Goal: Information Seeking & Learning: Learn about a topic

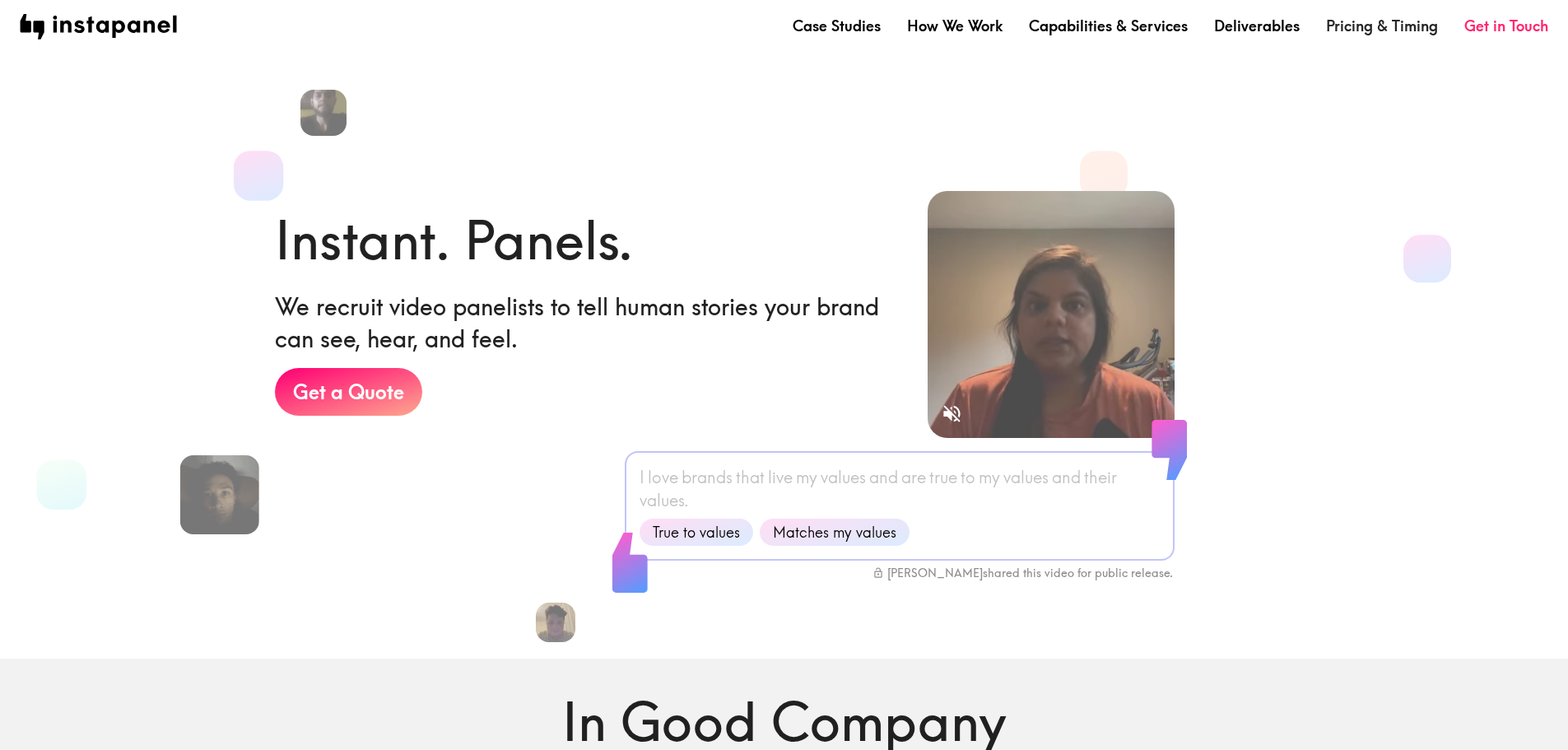
click at [1408, 19] on link "Pricing & Timing" at bounding box center [1382, 25] width 112 height 21
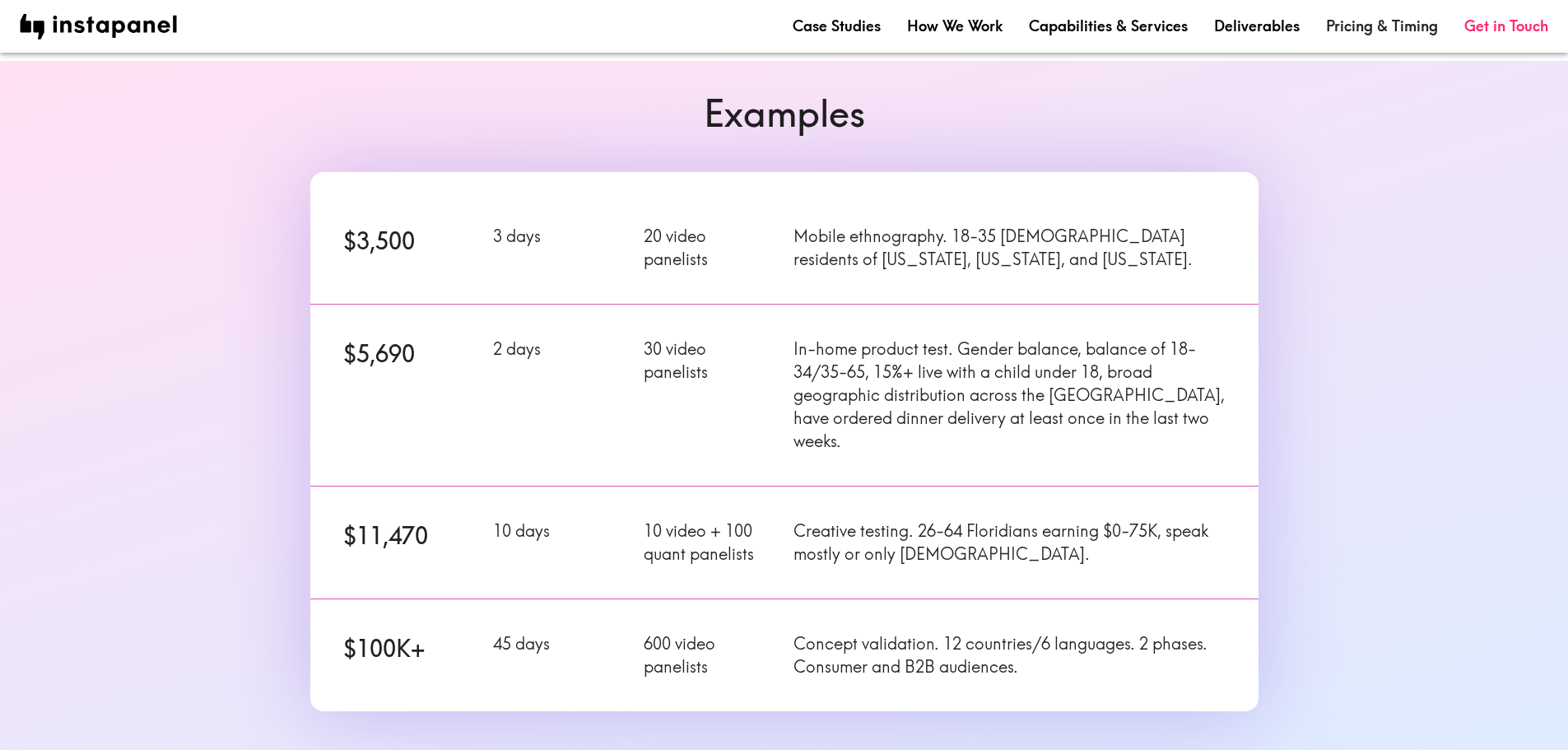
scroll to position [165, 0]
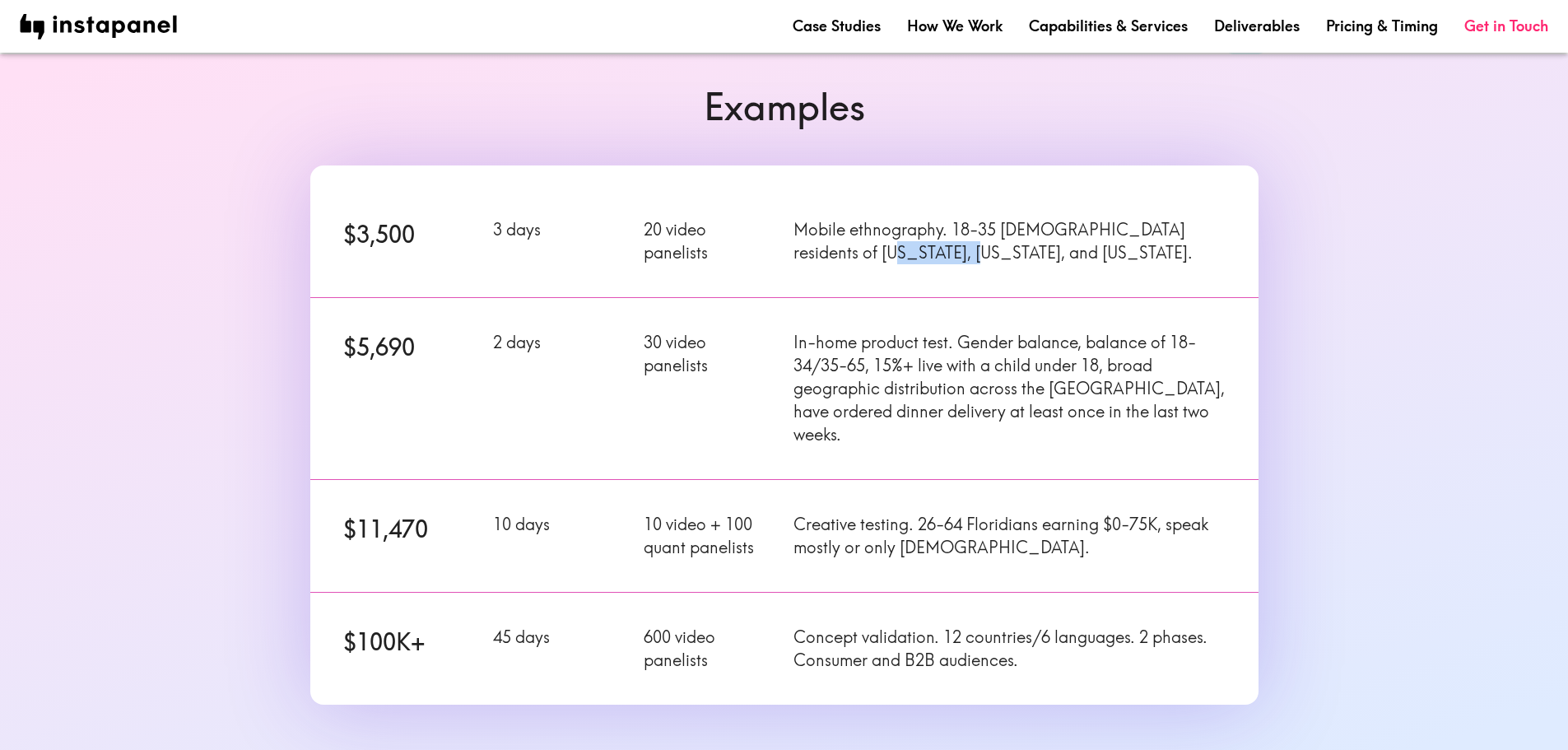
drag, startPoint x: 841, startPoint y: 257, endPoint x: 936, endPoint y: 259, distance: 95.0
click at [936, 259] on p "Mobile ethnography. 18-35 [DEMOGRAPHIC_DATA] residents of [US_STATE], [US_STATE…" at bounding box center [1008, 241] width 431 height 46
drag, startPoint x: 827, startPoint y: 352, endPoint x: 912, endPoint y: 345, distance: 85.3
click at [912, 345] on p "In-home product test. Gender balance, balance of 18-34/35-65, 15%+ live with a …" at bounding box center [1008, 388] width 431 height 115
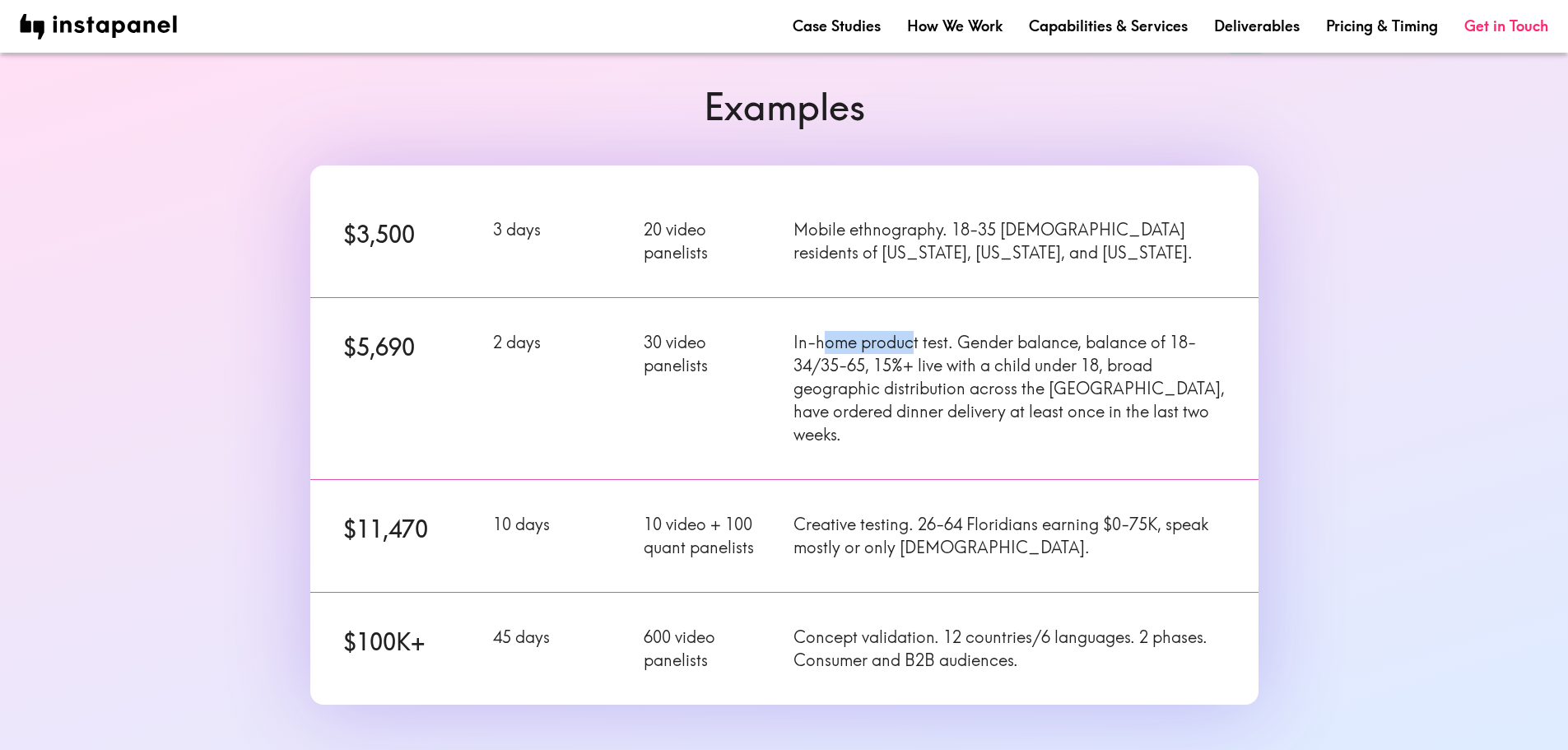
click at [912, 345] on p "In-home product test. Gender balance, balance of 18-34/35-65, 15%+ live with a …" at bounding box center [1008, 388] width 431 height 115
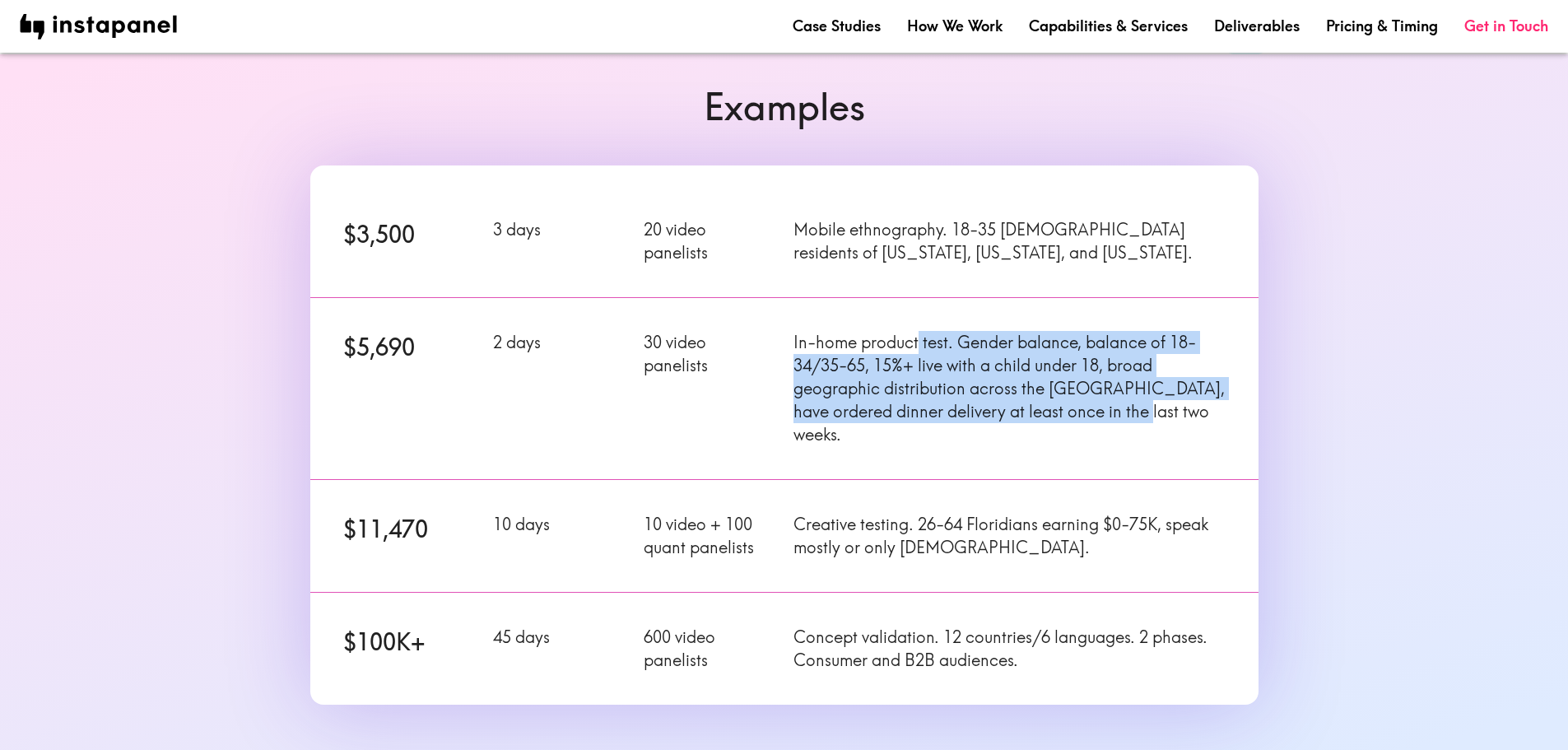
drag, startPoint x: 919, startPoint y: 343, endPoint x: 1181, endPoint y: 416, distance: 272.0
click at [1181, 416] on p "In-home product test. Gender balance, balance of 18-34/35-65, 15%+ live with a …" at bounding box center [1008, 388] width 431 height 115
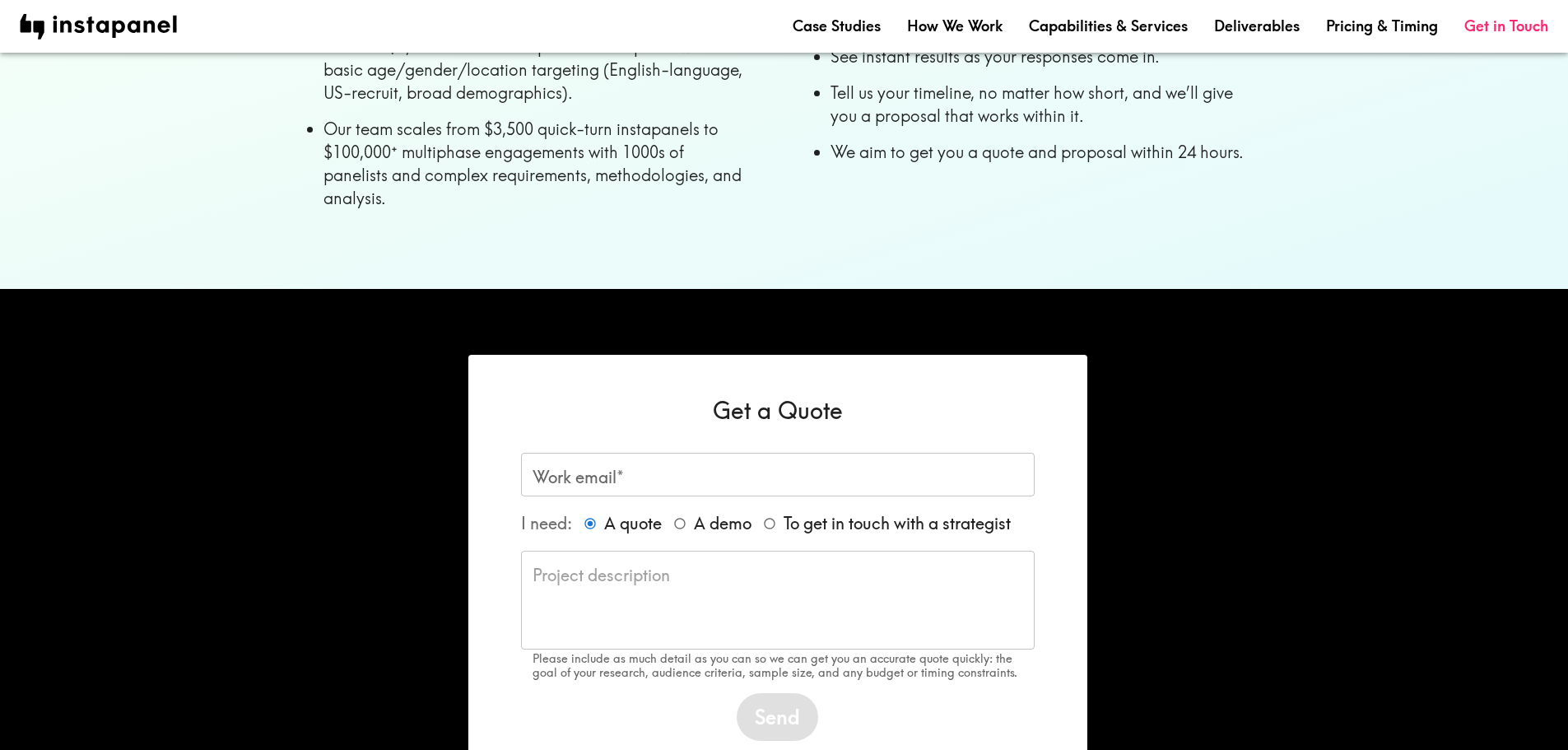
scroll to position [1226, 0]
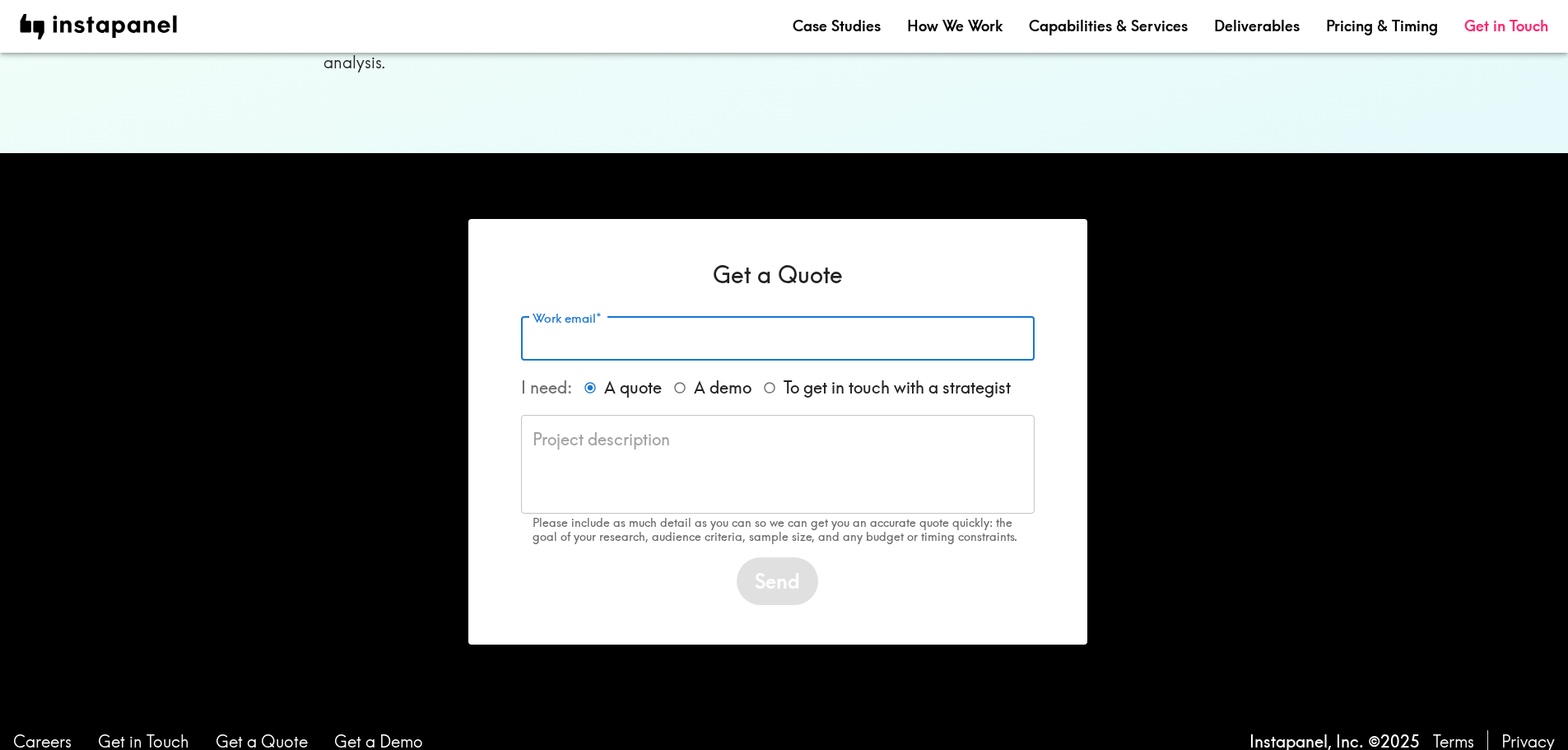
click at [943, 318] on input "Work email*" at bounding box center [778, 338] width 514 height 43
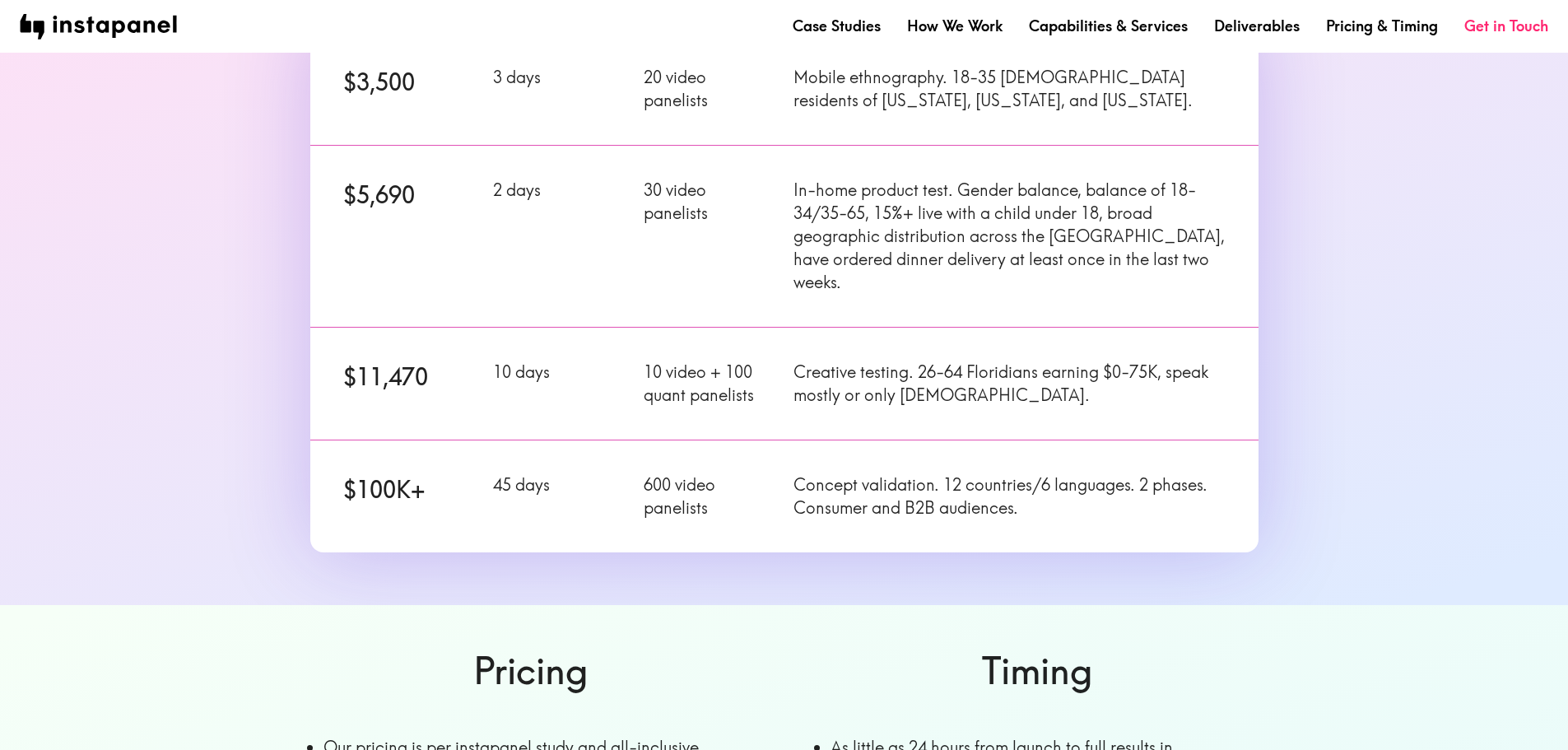
scroll to position [0, 0]
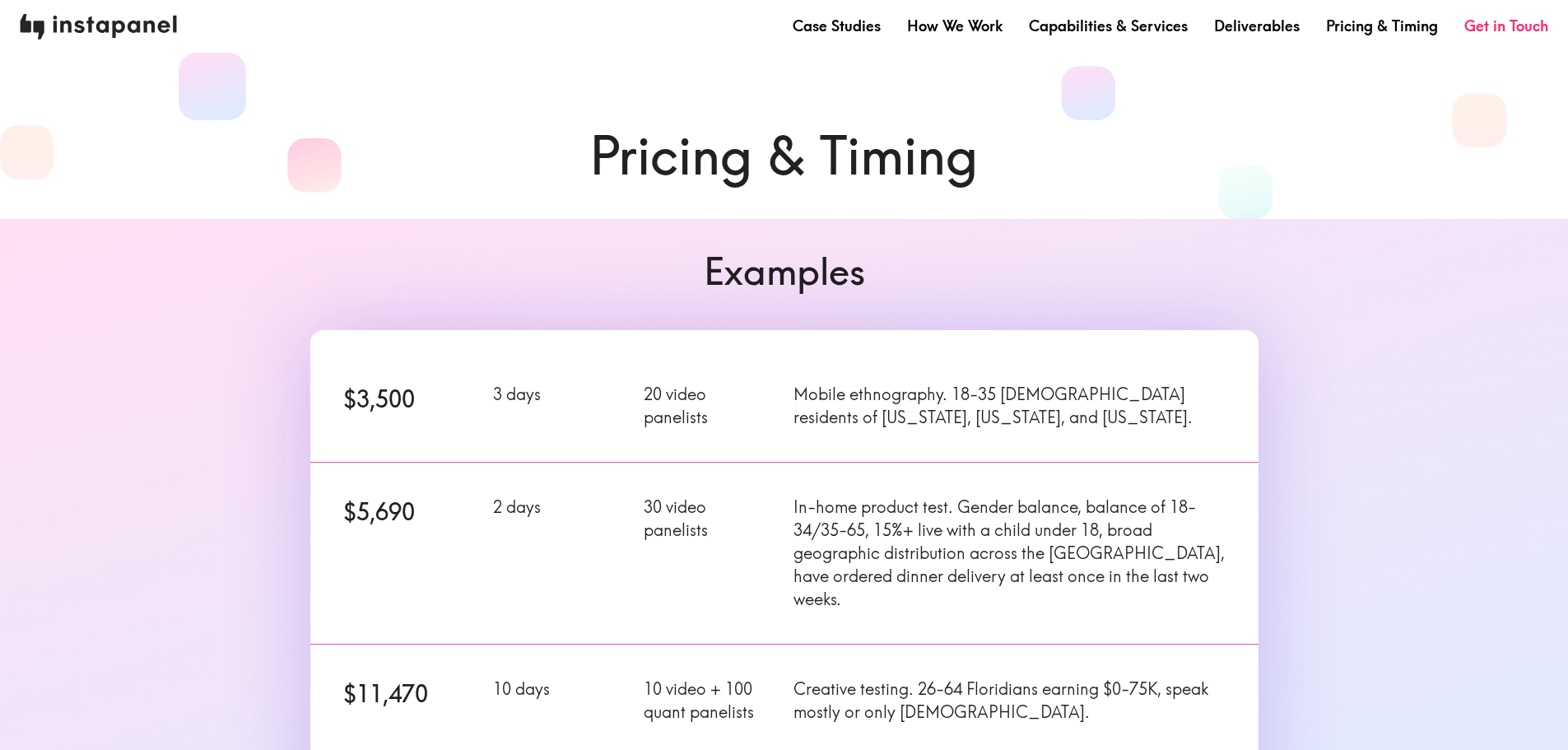
click at [154, 25] on img at bounding box center [99, 26] width 157 height 25
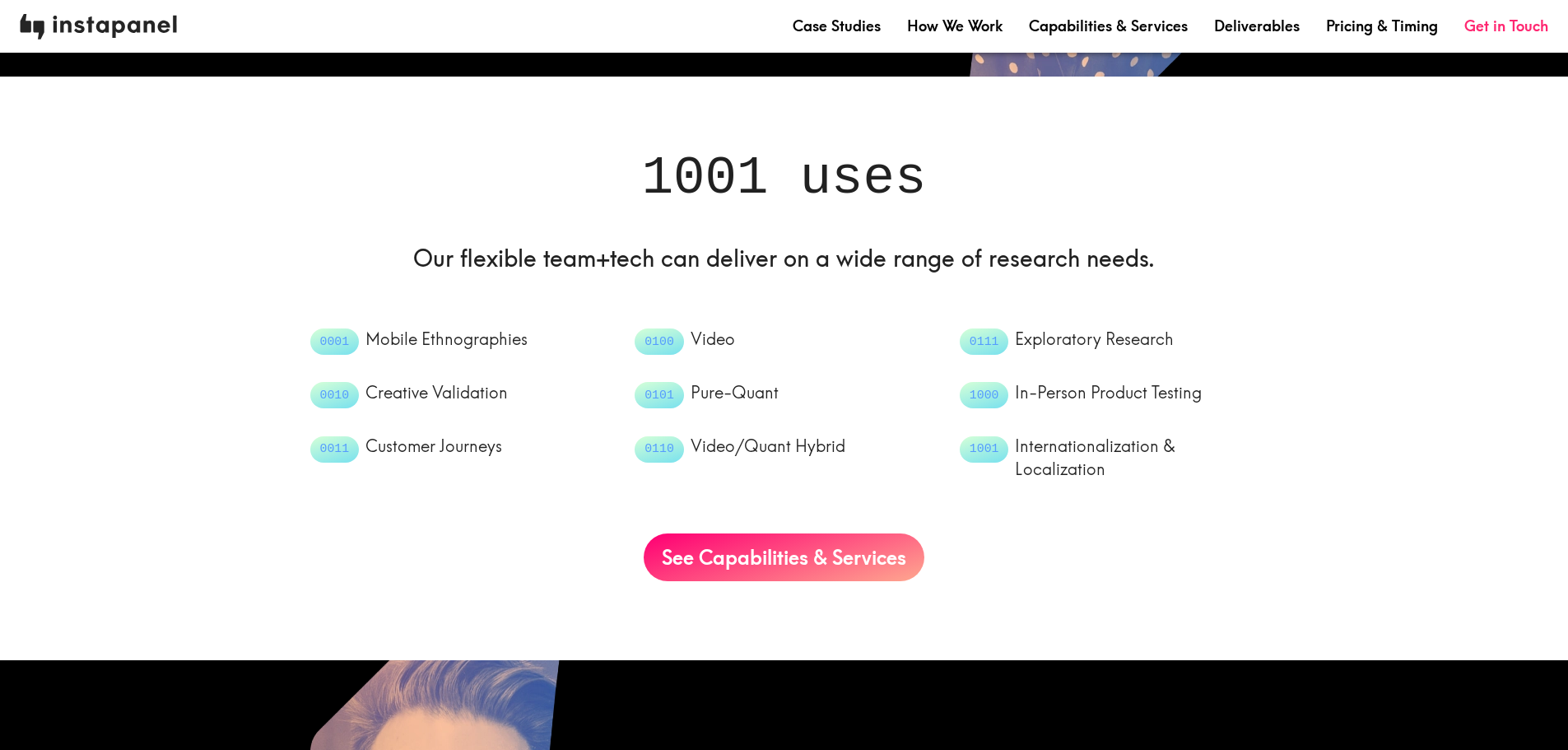
scroll to position [1482, 0]
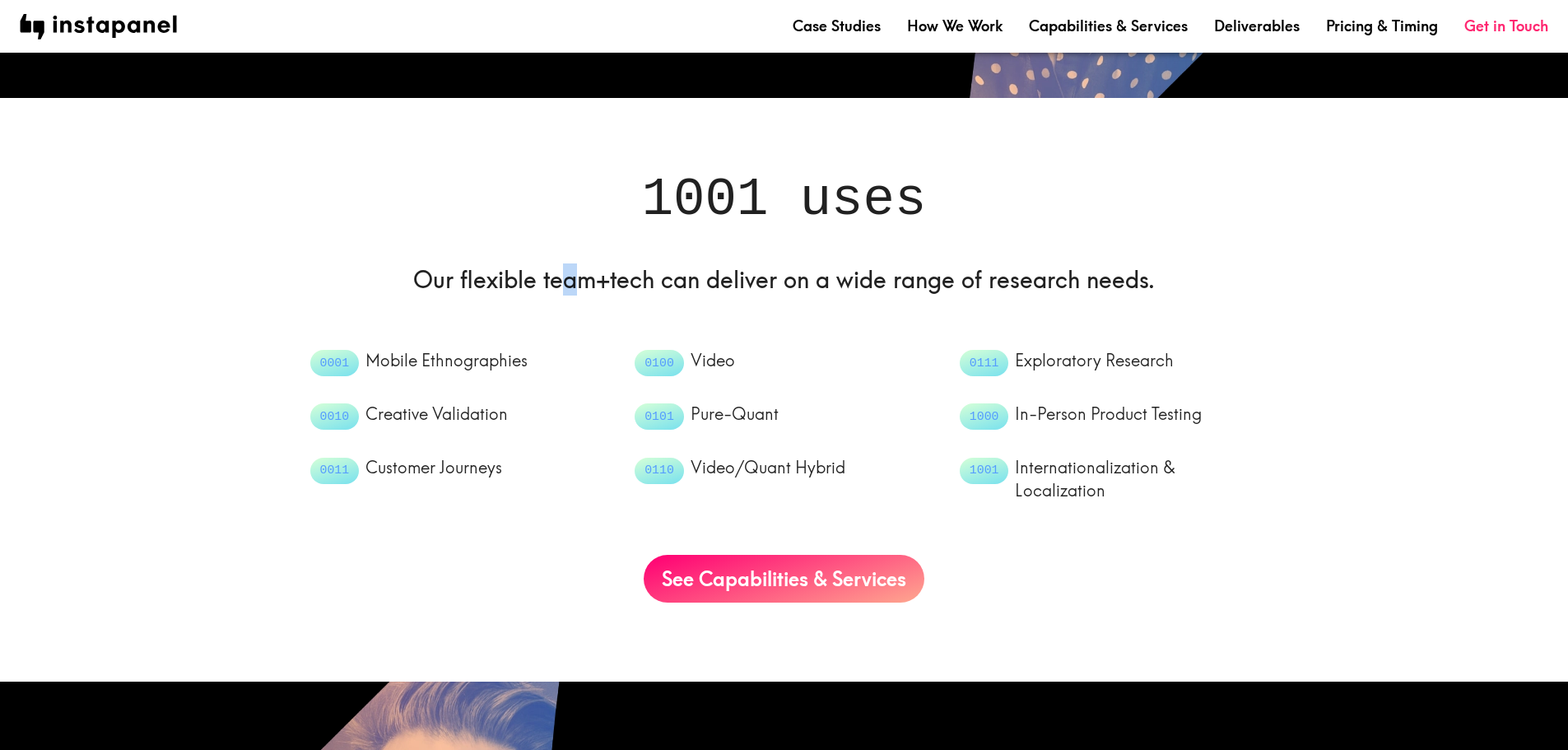
drag, startPoint x: 558, startPoint y: 280, endPoint x: 585, endPoint y: 280, distance: 27.0
click at [585, 280] on h6 "Our flexible team+tech can deliver on a wide range of research needs." at bounding box center [784, 279] width 949 height 32
click at [656, 363] on span "0100" at bounding box center [659, 363] width 50 height 17
click at [653, 413] on span "0101" at bounding box center [659, 416] width 50 height 17
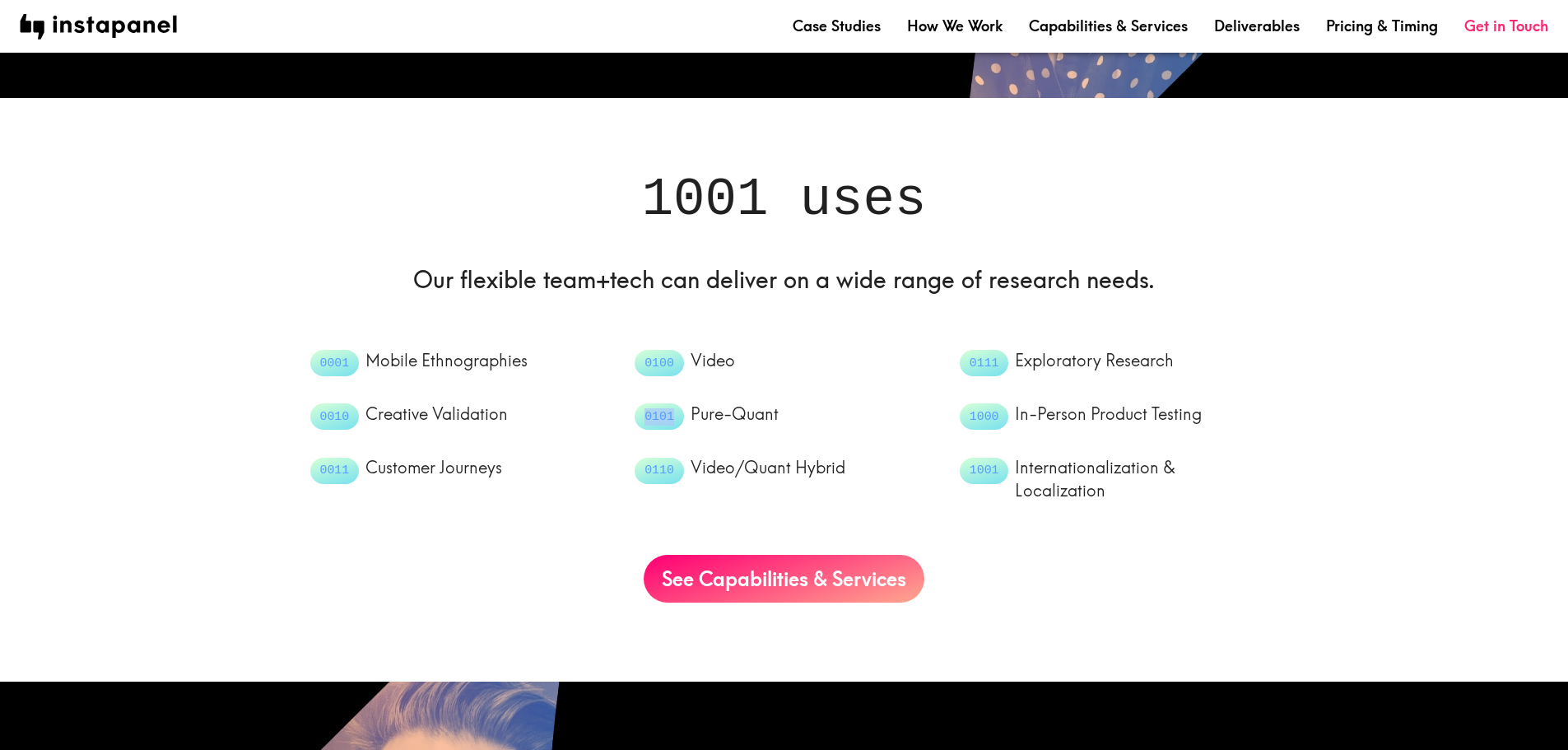
click at [653, 413] on span "0101" at bounding box center [659, 416] width 50 height 17
click at [653, 470] on span "0110" at bounding box center [659, 470] width 50 height 17
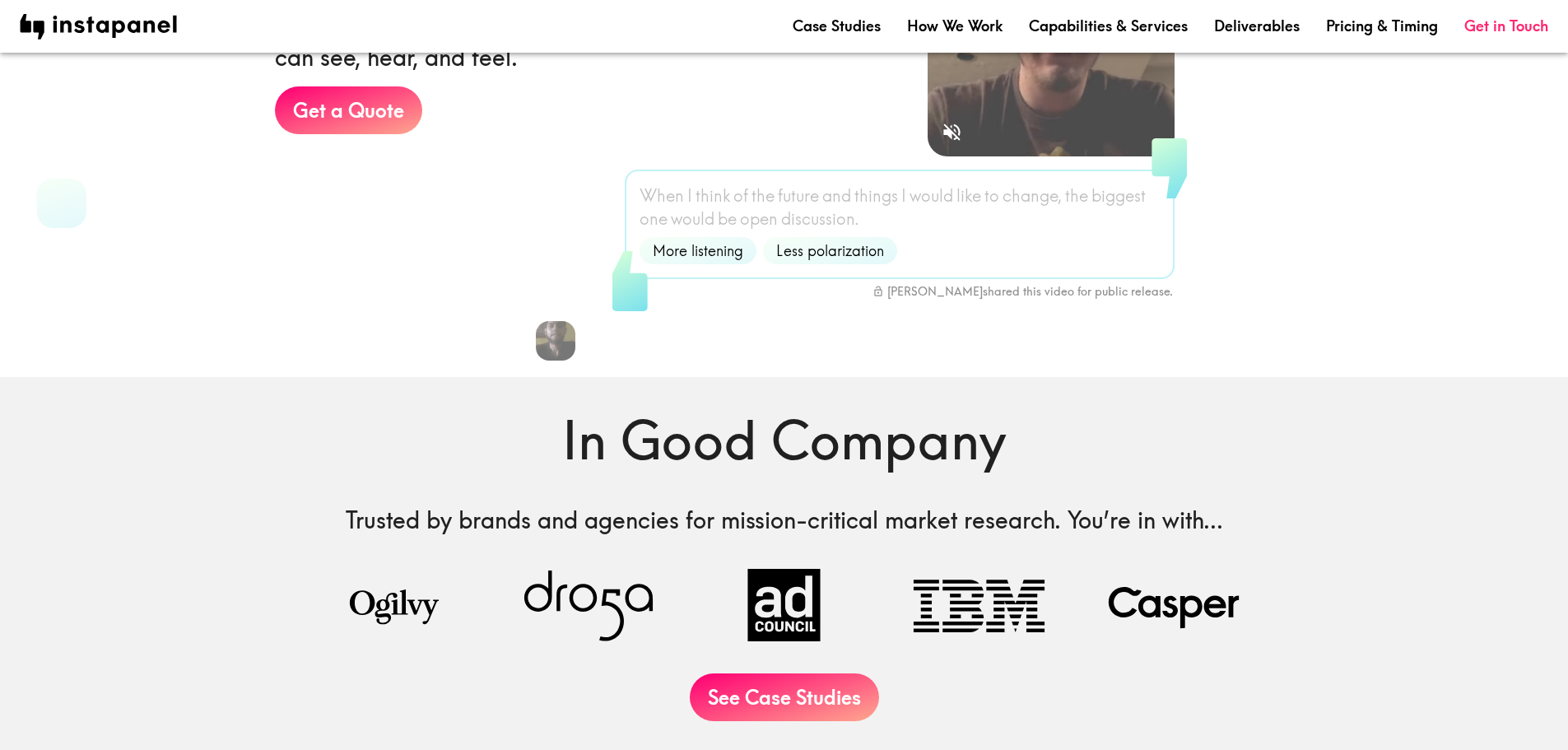
scroll to position [0, 0]
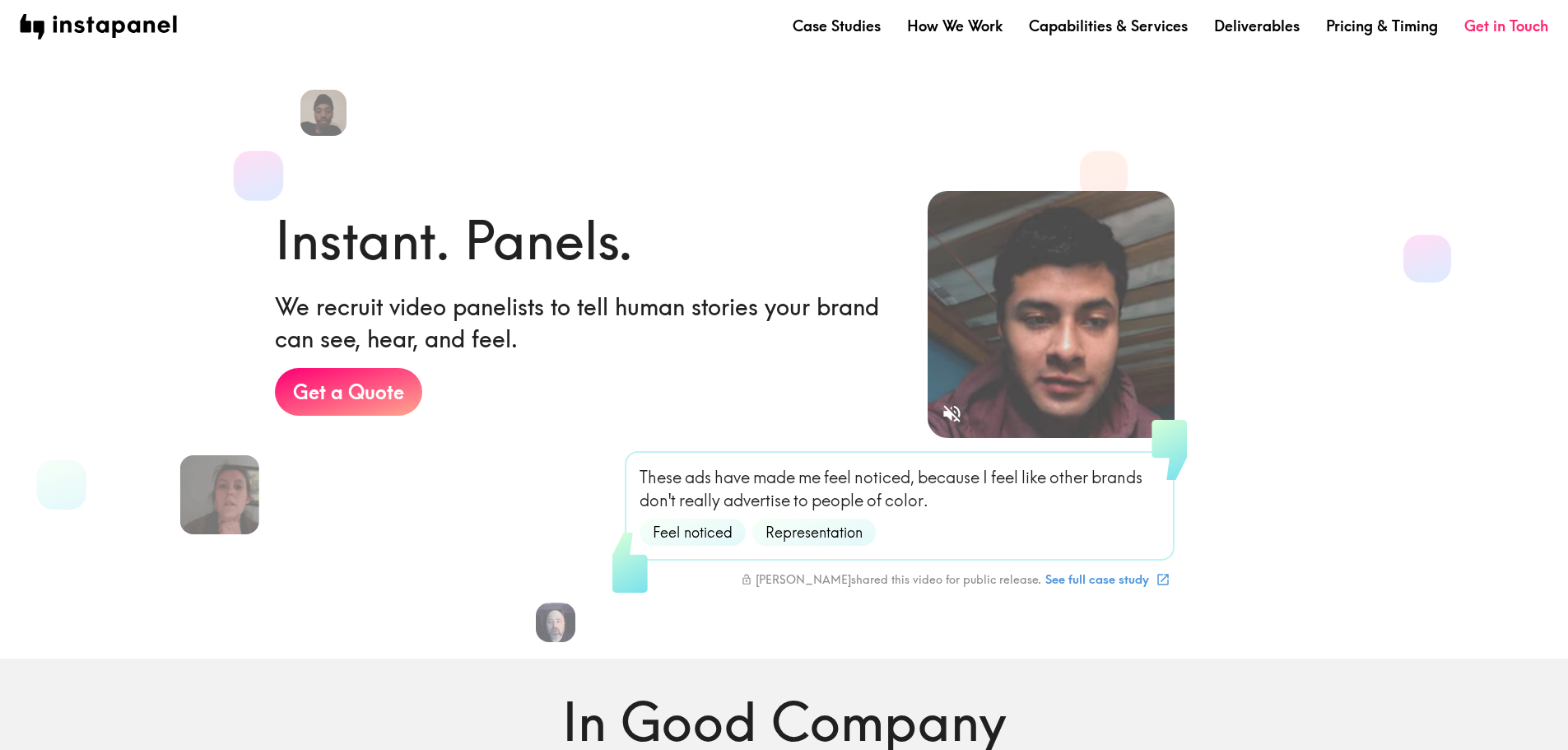
click at [776, 138] on section "Instant. Panels. We recruit video panelists to tell human stories your brand ca…" at bounding box center [770, 342] width 1568 height 632
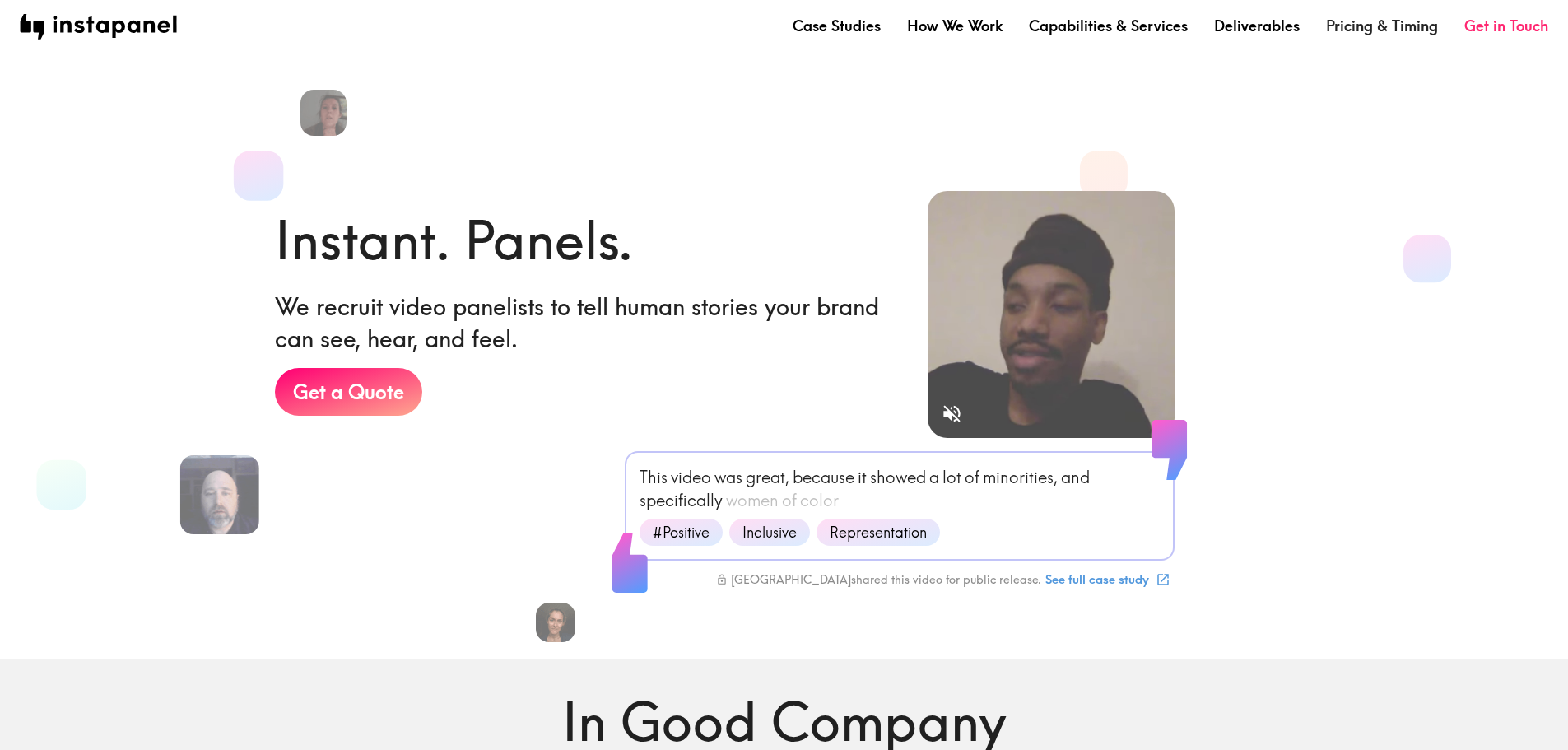
click at [1372, 32] on link "Pricing & Timing" at bounding box center [1382, 25] width 112 height 21
